Goal: Navigation & Orientation: Find specific page/section

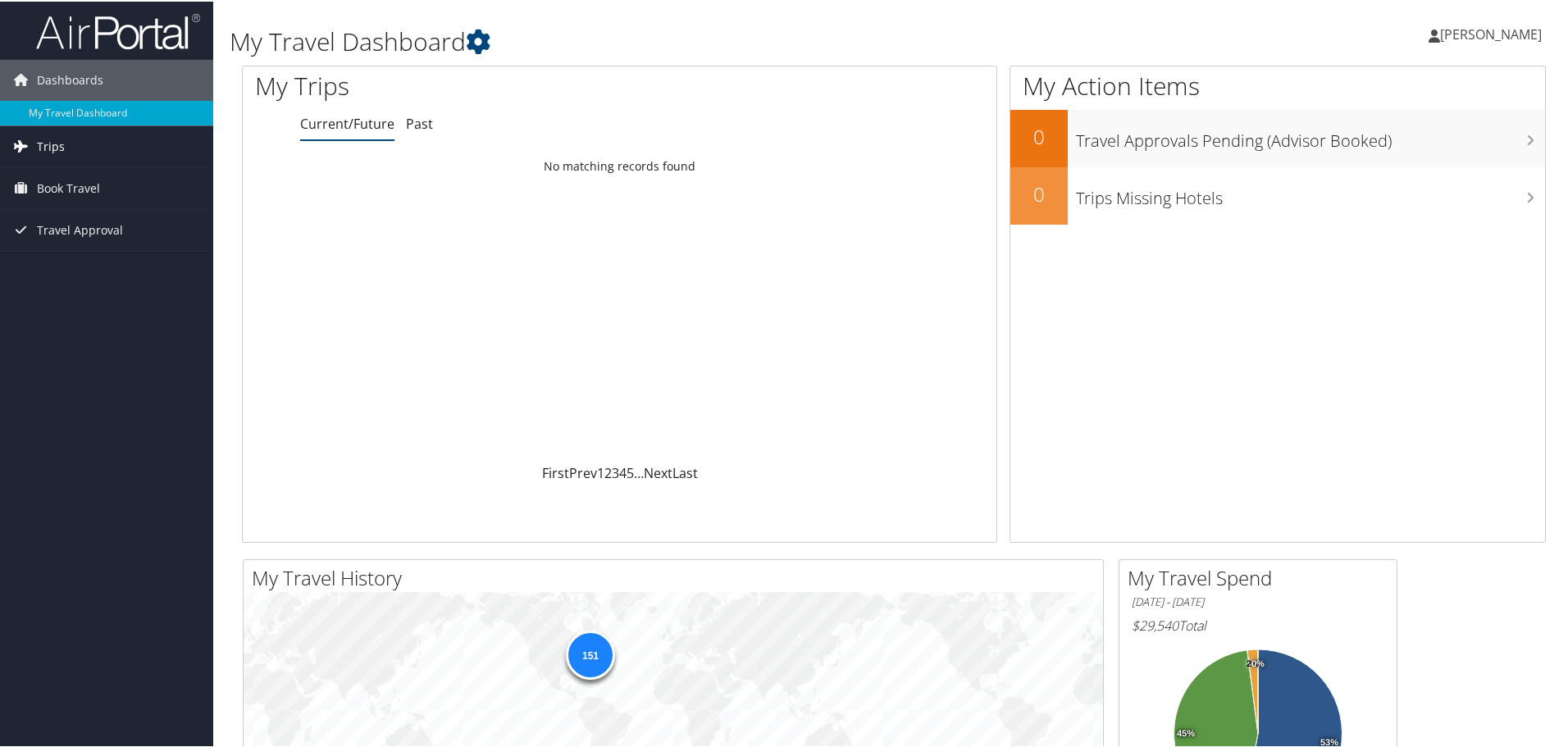
click at [49, 146] on span "Trips" at bounding box center [51, 145] width 28 height 41
click at [68, 202] on link "Past Trips" at bounding box center [106, 202] width 213 height 25
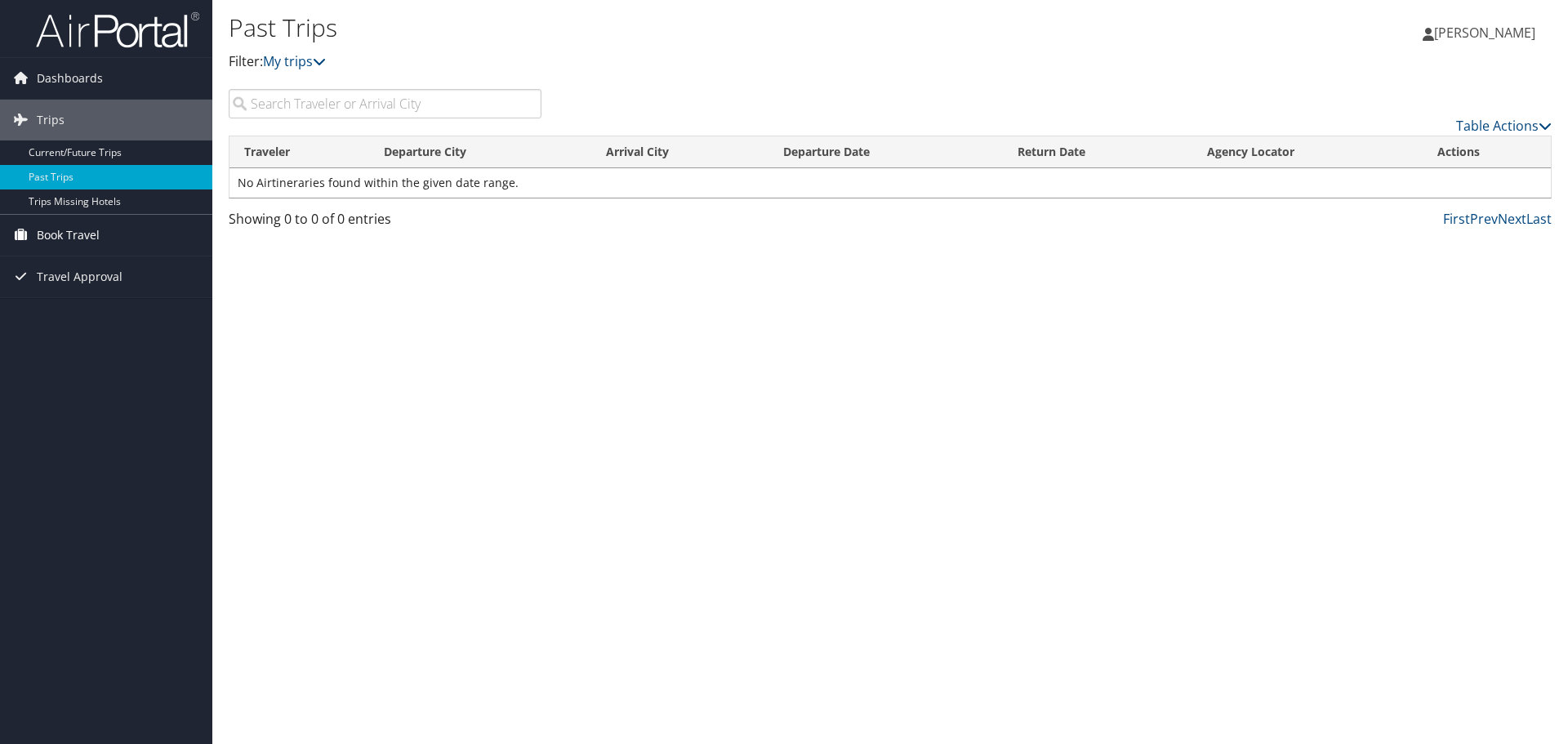
click at [74, 236] on span "Book Travel" at bounding box center [68, 235] width 63 height 40
click at [87, 308] on link "Book/Manage Online Trips" at bounding box center [106, 317] width 212 height 25
click at [115, 350] on span "Travel Approval" at bounding box center [79, 349] width 86 height 40
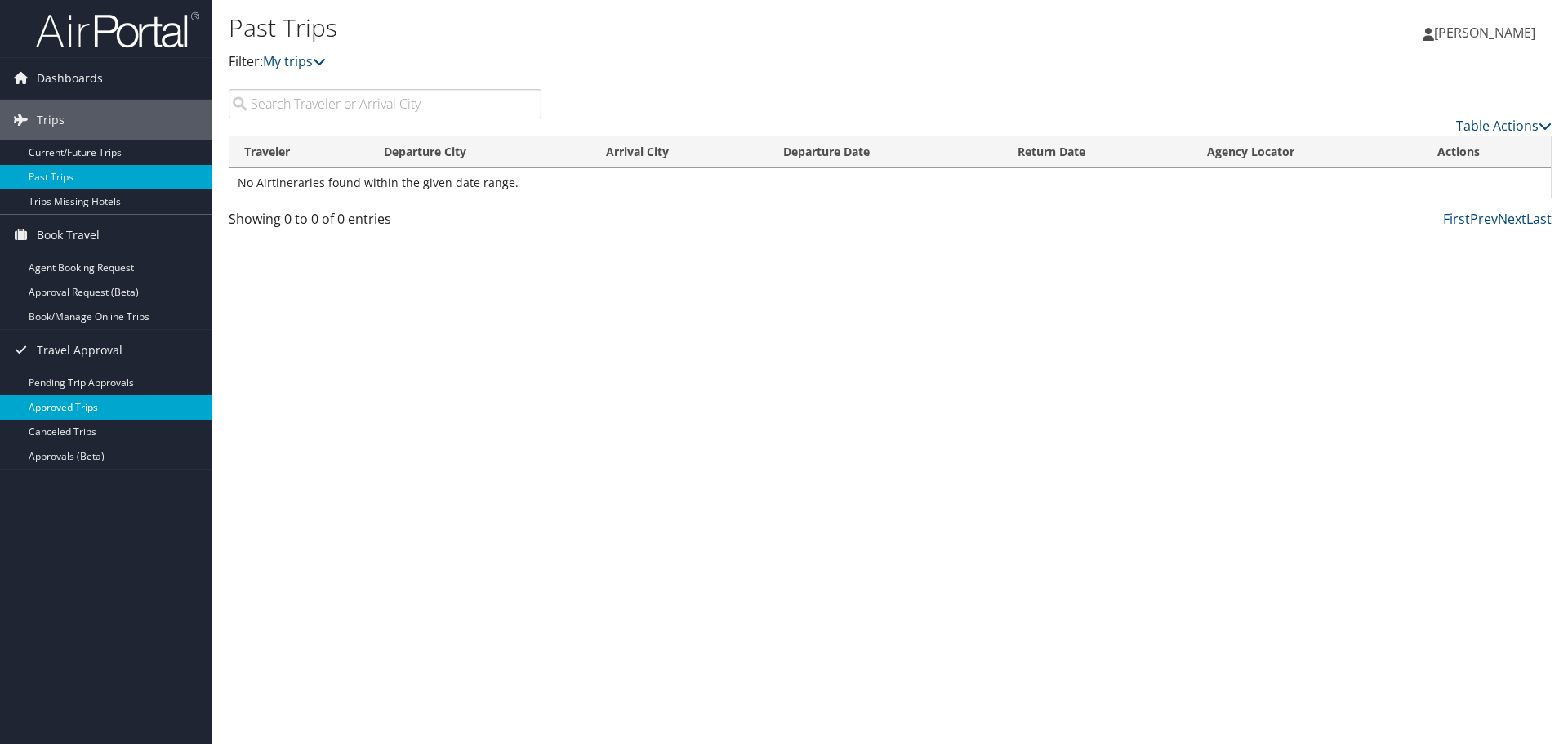
click at [96, 412] on link "Approved Trips" at bounding box center [106, 407] width 212 height 25
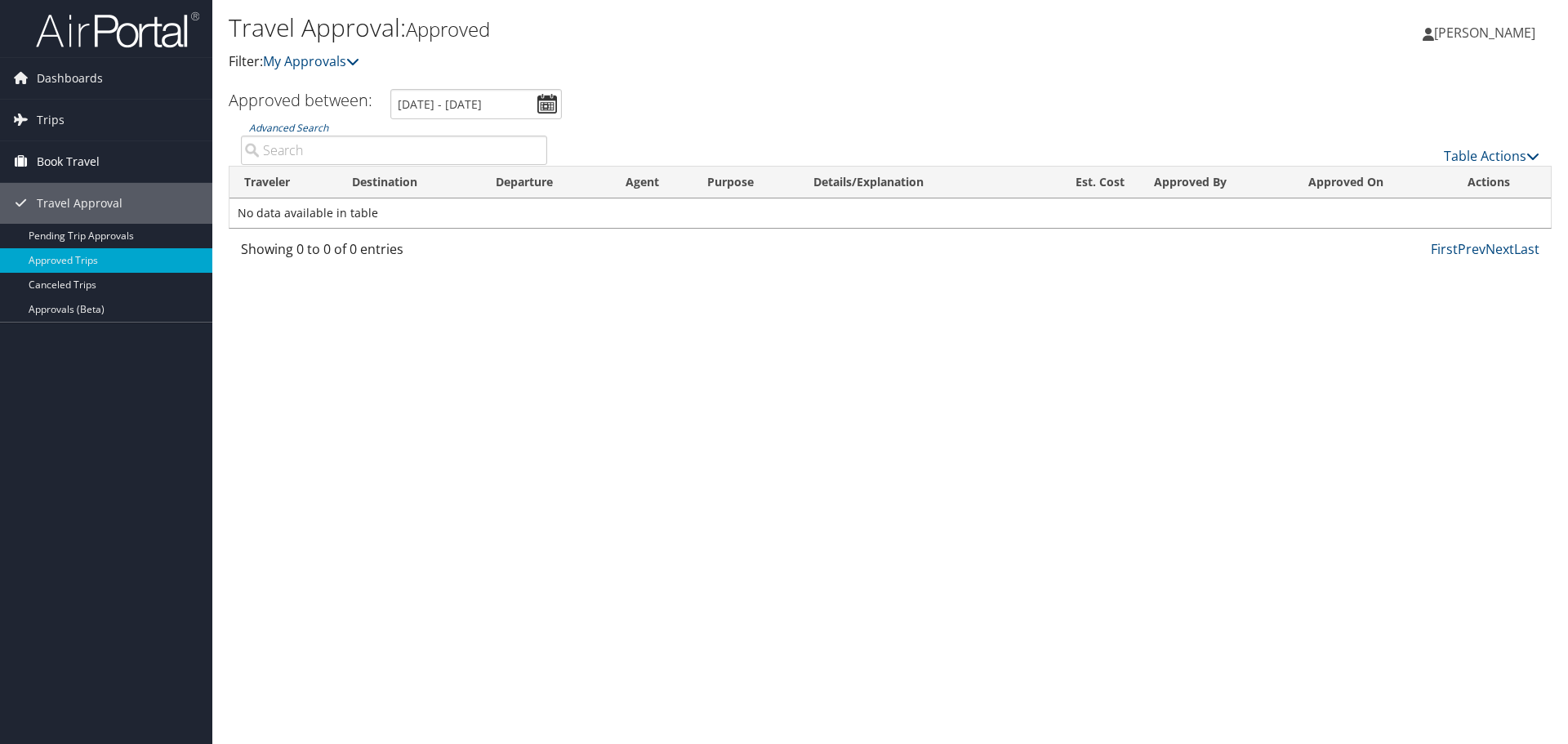
click at [74, 162] on span "Book Travel" at bounding box center [68, 161] width 63 height 40
